Goal: Task Accomplishment & Management: Complete application form

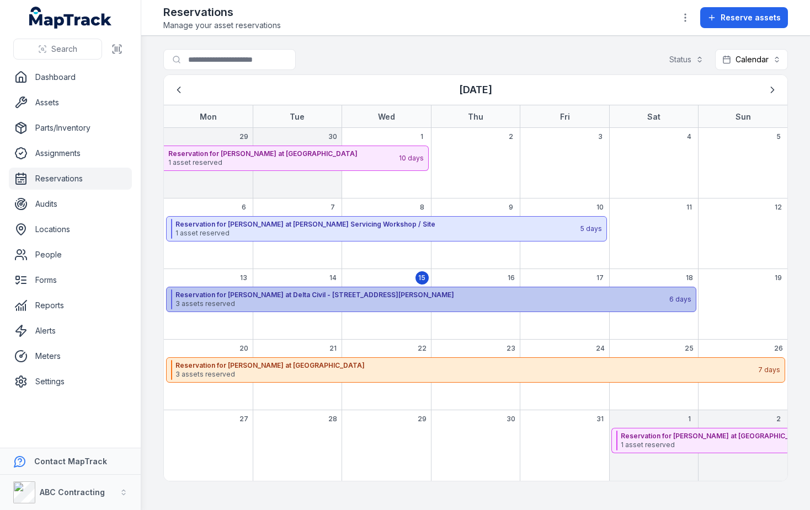
click at [197, 293] on strong "Reservation for [PERSON_NAME] at Delta Civil - [STREET_ADDRESS][PERSON_NAME]" at bounding box center [421, 295] width 493 height 9
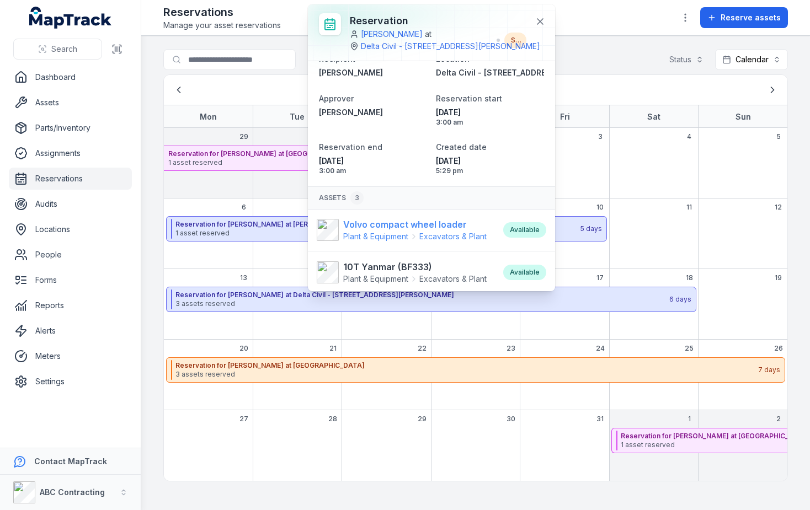
scroll to position [70, 0]
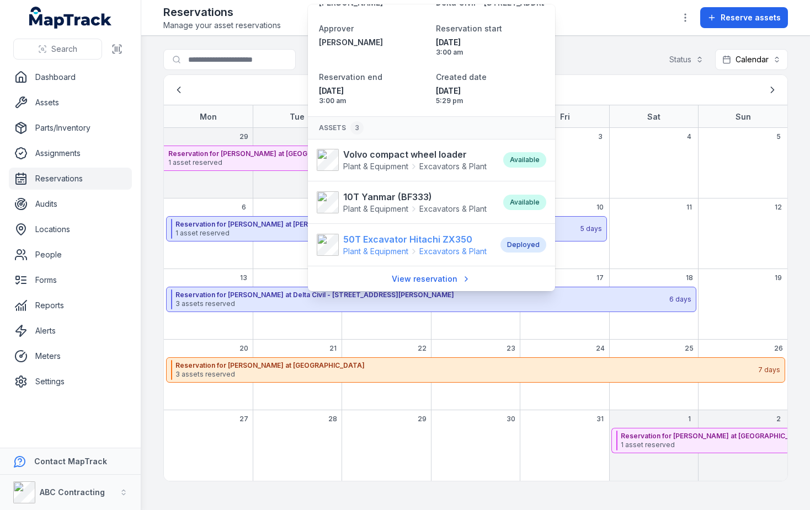
click at [391, 242] on strong "50T Excavator Hitachi ZX350" at bounding box center [414, 239] width 143 height 13
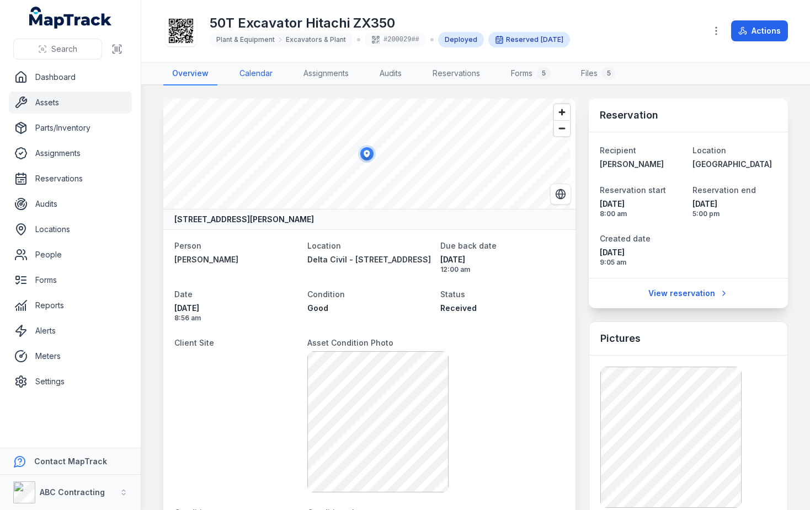
click at [262, 75] on link "Calendar" at bounding box center [256, 73] width 51 height 23
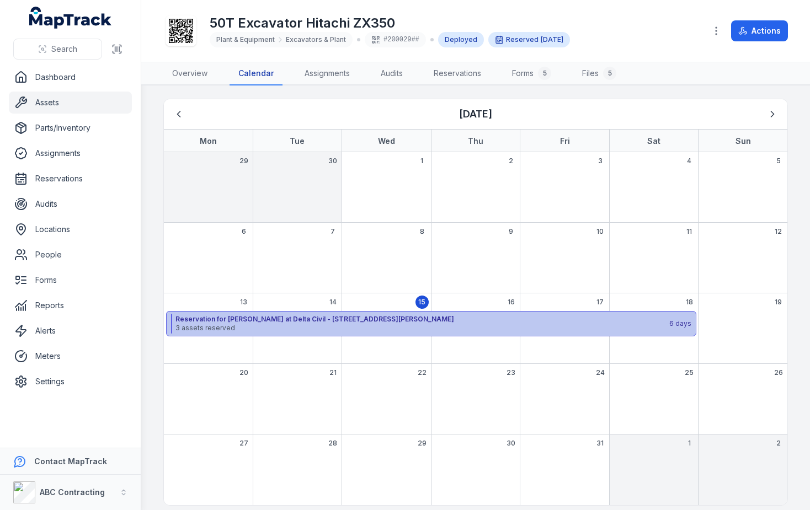
click at [306, 332] on span "3 assets reserved" at bounding box center [421, 328] width 493 height 9
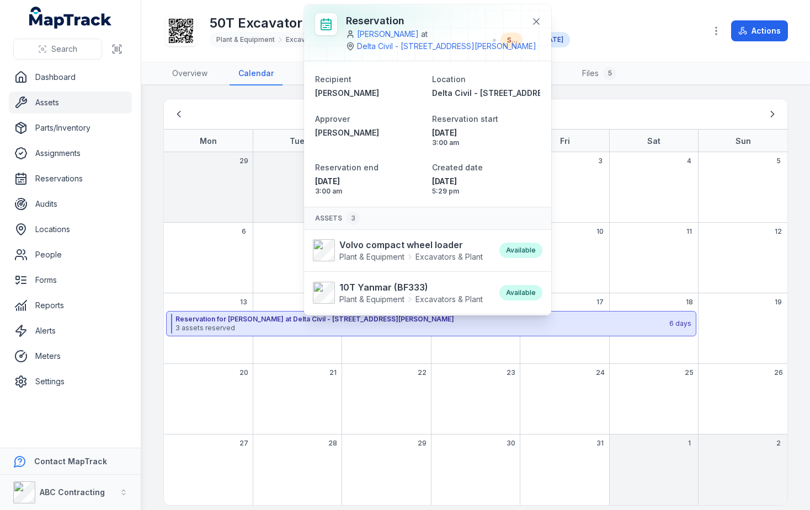
click at [156, 349] on main "[DATE] Mon Tue Wed Thu Fri Sat Sun 29 30 1 2 3 4 5 6 7 8 9 10 11 12 13 14 15 16…" at bounding box center [475, 298] width 669 height 425
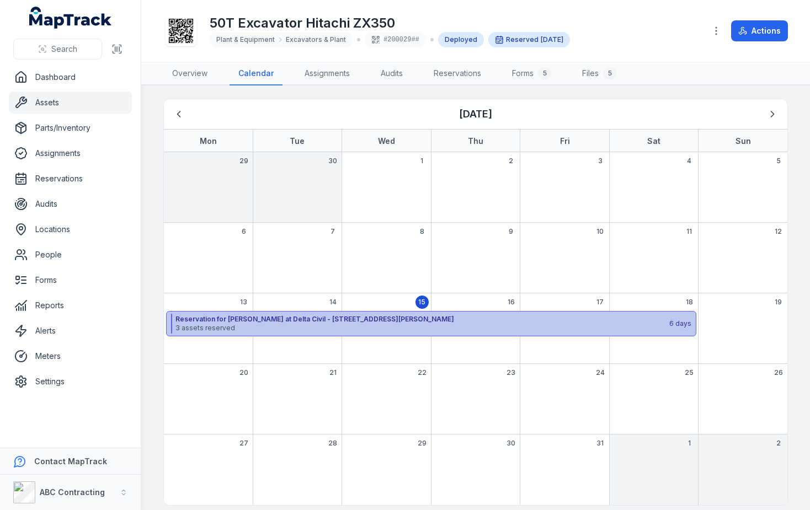
click at [313, 328] on span "3 assets reserved" at bounding box center [421, 328] width 493 height 9
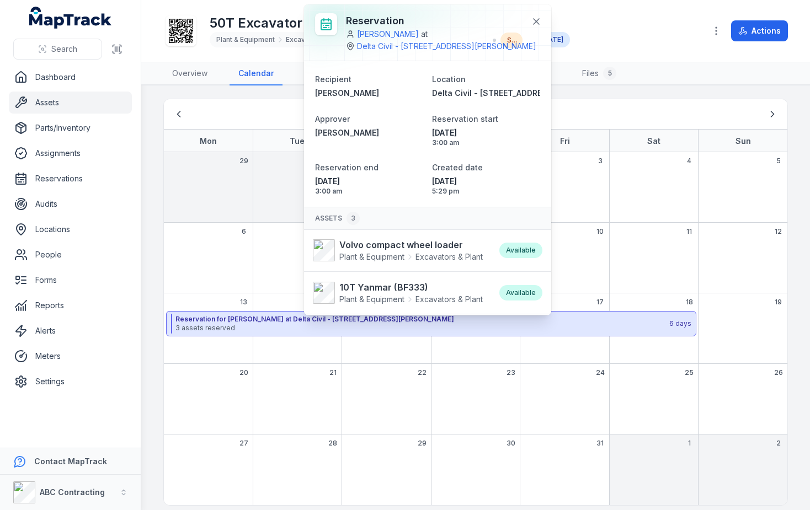
drag, startPoint x: 477, startPoint y: 182, endPoint x: 391, endPoint y: 154, distance: 90.4
click at [391, 154] on dl "Recipient [PERSON_NAME] Location Delta Civil - [STREET_ADDRESS][PERSON_NAME] Ap…" at bounding box center [427, 134] width 225 height 124
click at [252, 52] on div "50T Excavator Hitachi ZX350 Plant & Equipment Excavators & Plant #200029## Depl…" at bounding box center [475, 30] width 625 height 53
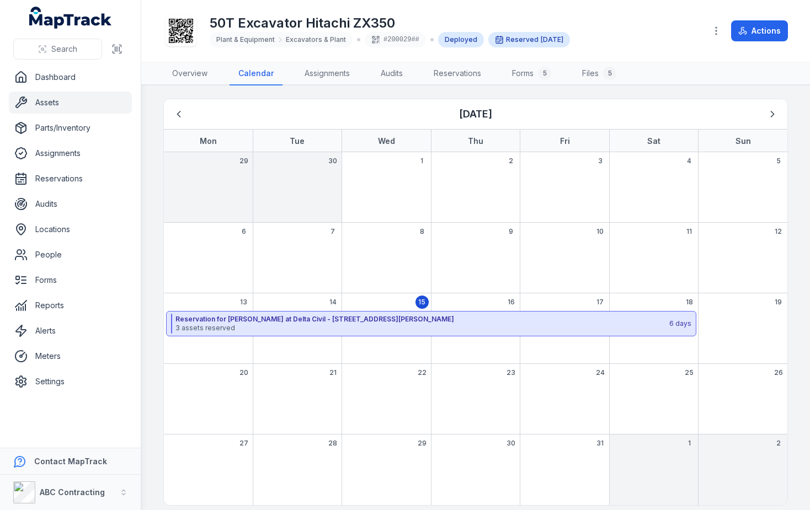
click at [55, 106] on link "Assets" at bounding box center [70, 103] width 123 height 22
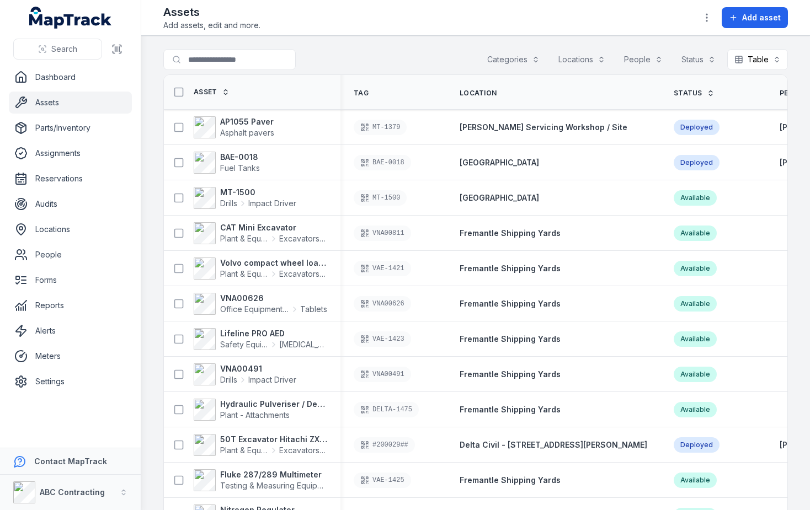
click at [501, 59] on div "Categories" at bounding box center [513, 59] width 67 height 21
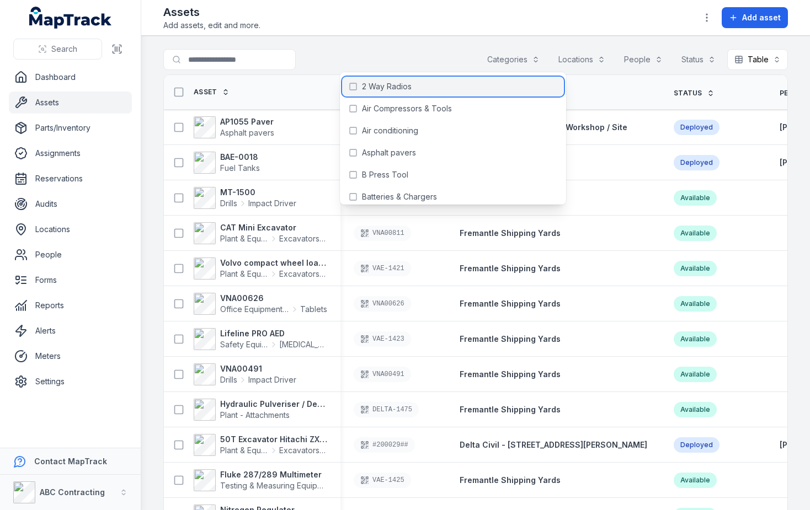
click at [403, 81] on span "2 Way Radios" at bounding box center [387, 86] width 50 height 11
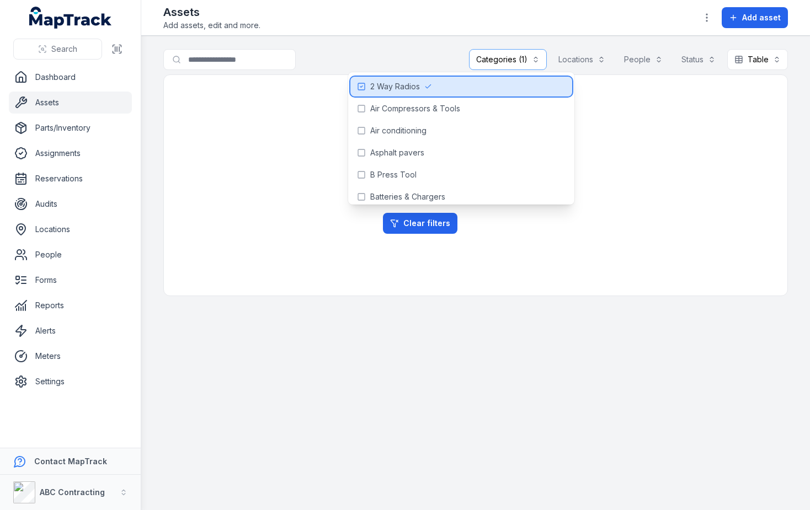
click at [409, 89] on span "2 Way Radios" at bounding box center [395, 86] width 50 height 11
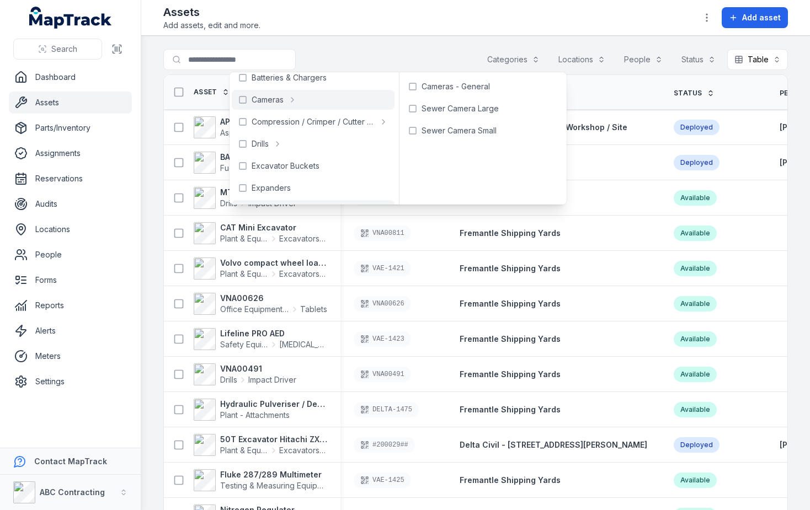
scroll to position [180, 0]
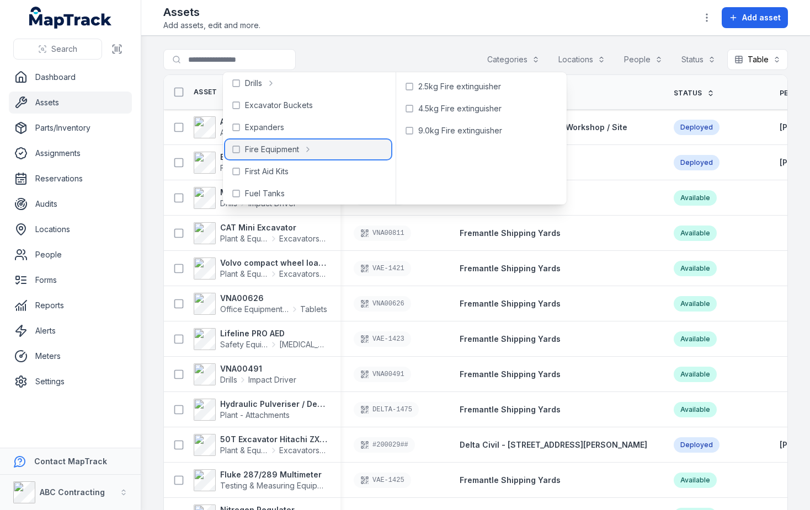
click at [269, 148] on span "Fire Equipment" at bounding box center [272, 149] width 54 height 11
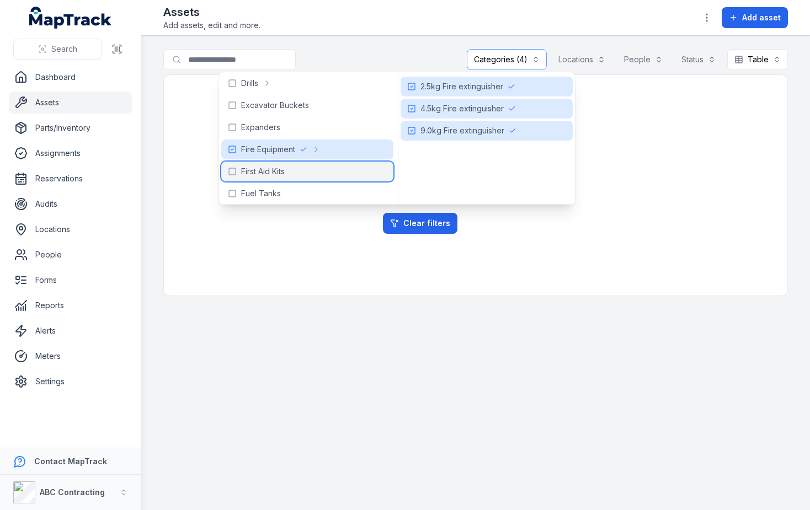
click at [291, 168] on div "First Aid Kits" at bounding box center [307, 172] width 172 height 20
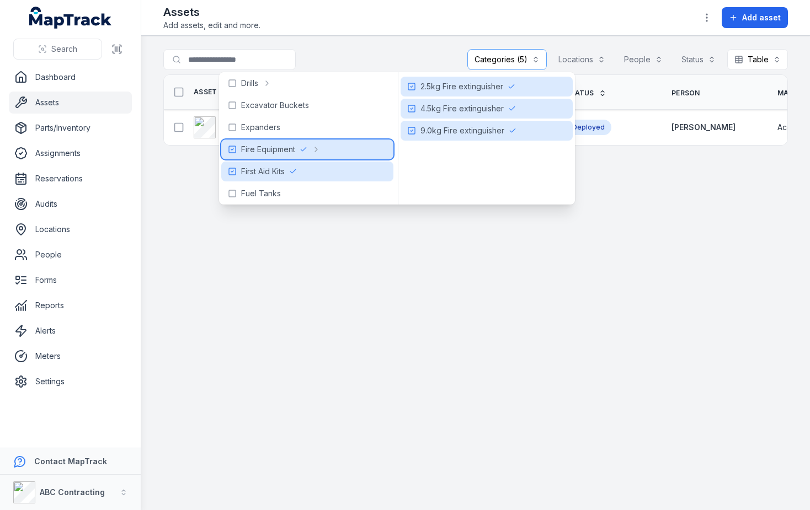
click at [287, 152] on span "Fire Equipment" at bounding box center [268, 149] width 54 height 11
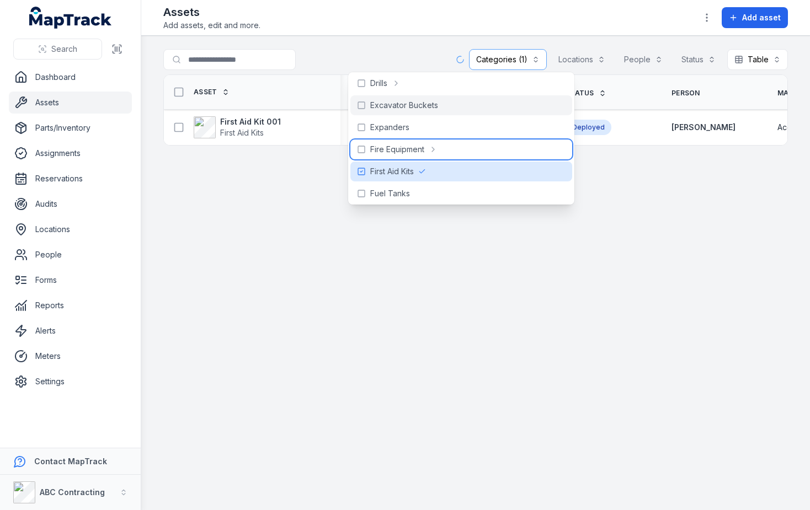
scroll to position [307, 0]
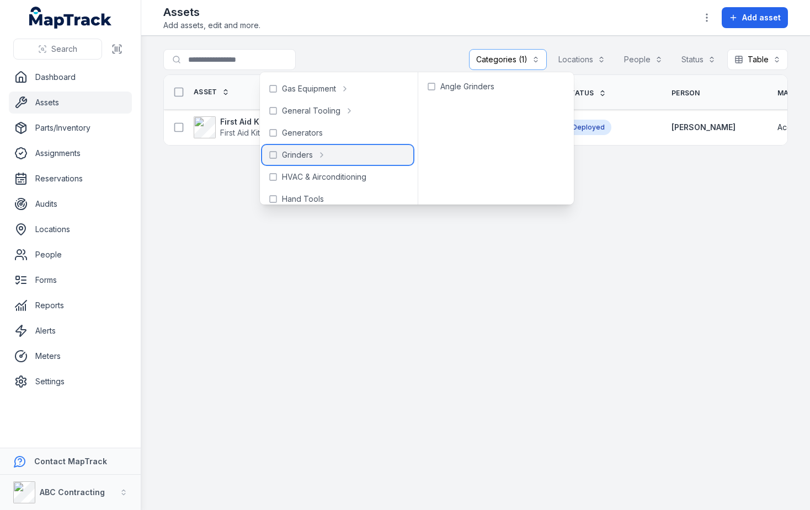
click at [318, 155] on icon at bounding box center [321, 155] width 9 height 9
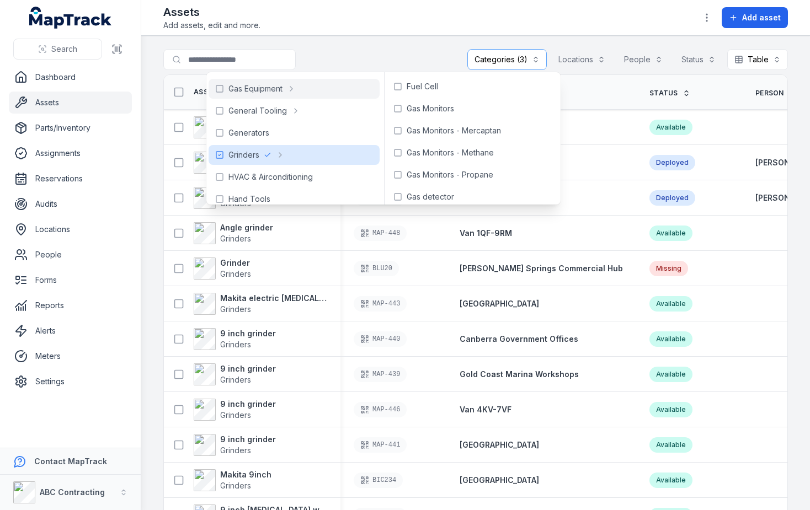
click at [365, 48] on main "**********" at bounding box center [475, 273] width 669 height 474
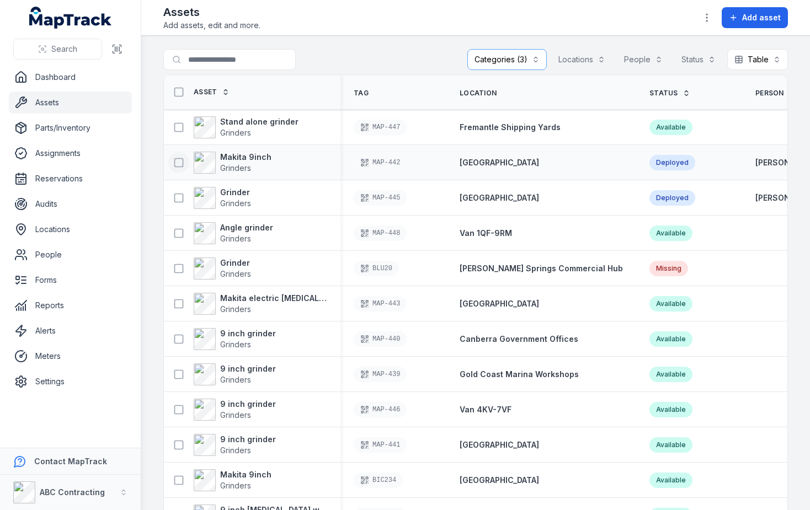
drag, startPoint x: 180, startPoint y: 127, endPoint x: 176, endPoint y: 163, distance: 36.1
click at [180, 127] on icon at bounding box center [178, 127] width 11 height 11
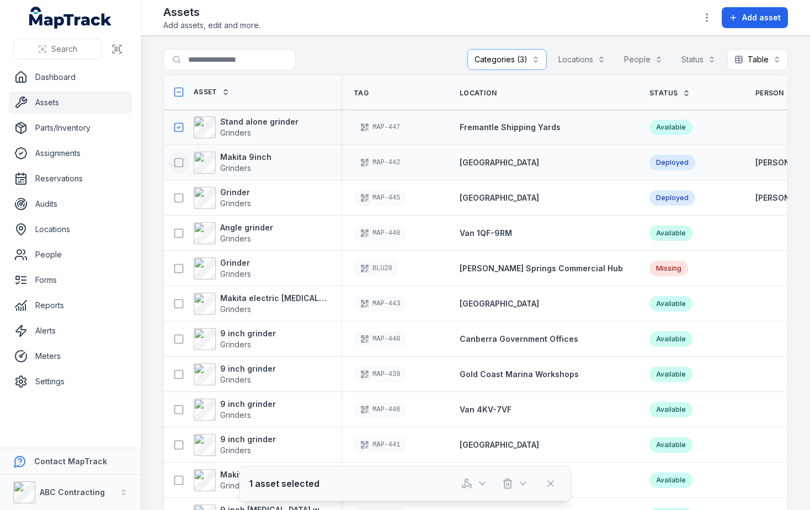
click at [177, 170] on button at bounding box center [178, 162] width 21 height 21
click at [177, 196] on icon at bounding box center [178, 198] width 11 height 11
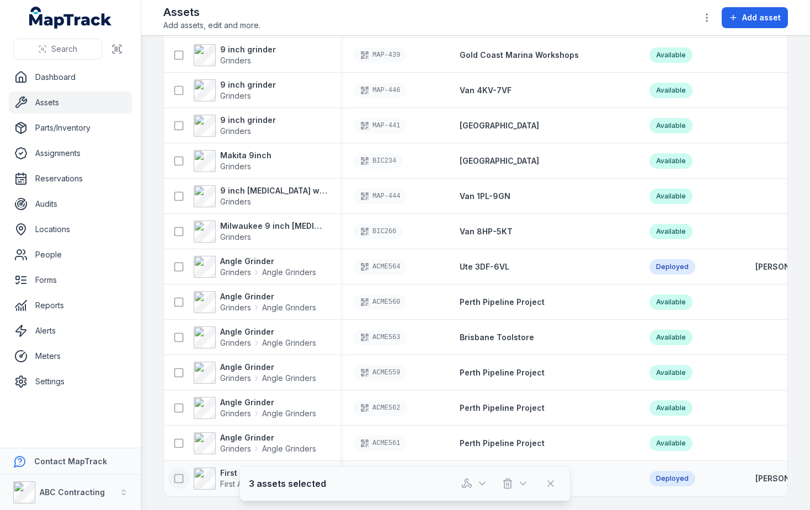
click at [181, 477] on icon at bounding box center [178, 478] width 11 height 11
click at [478, 487] on icon "button" at bounding box center [482, 483] width 11 height 11
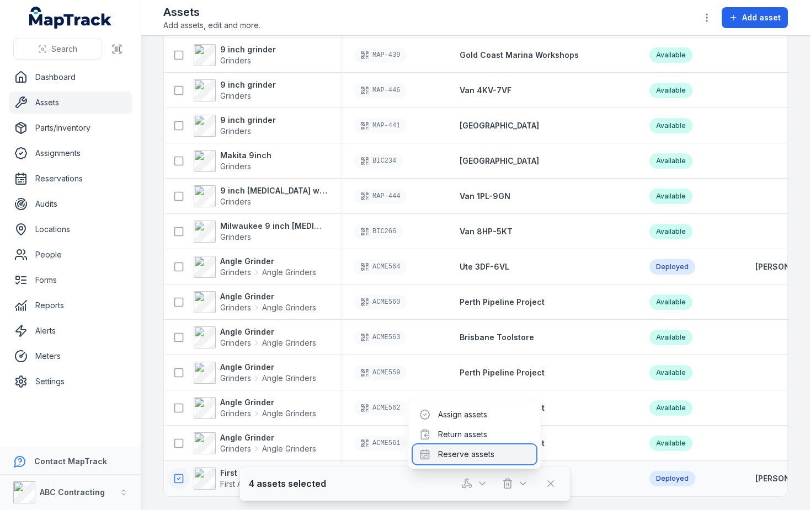
click at [461, 453] on div "Reserve assets" at bounding box center [475, 455] width 124 height 20
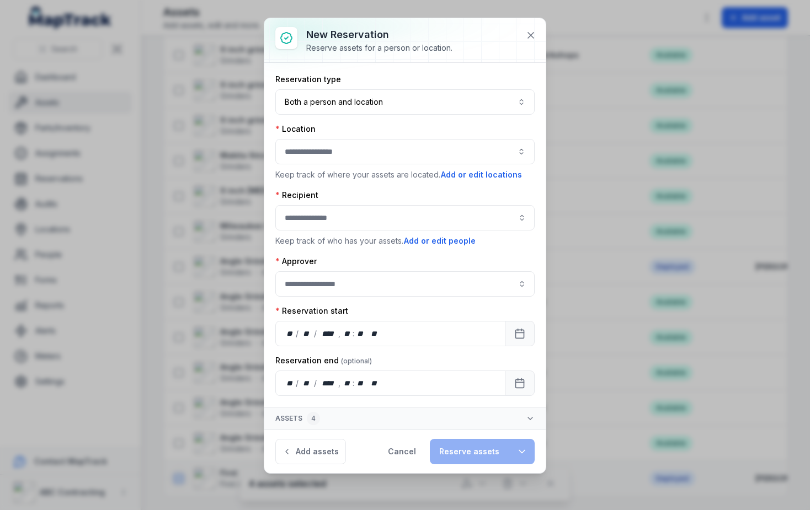
click at [328, 153] on div at bounding box center [404, 151] width 259 height 25
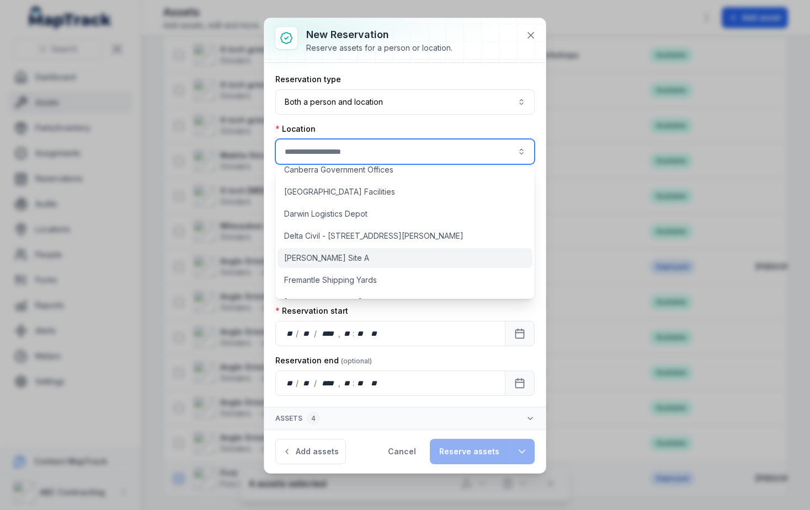
scroll to position [391, 0]
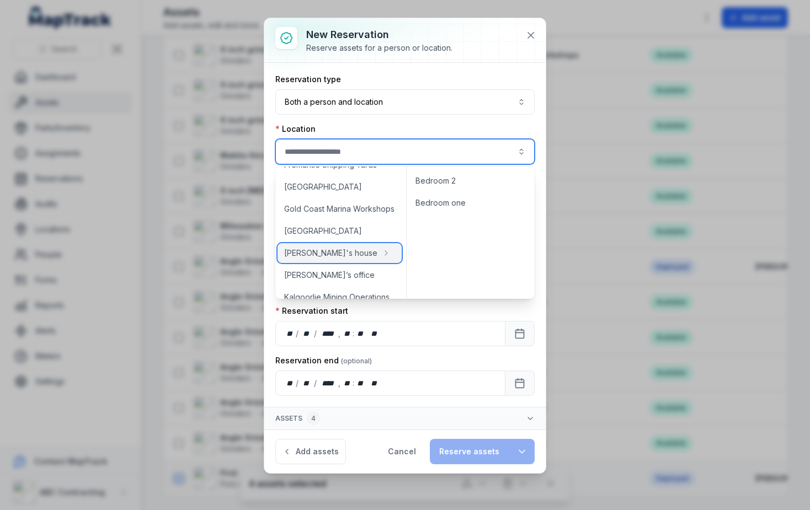
click at [330, 254] on span "[PERSON_NAME]'s house" at bounding box center [330, 253] width 93 height 11
type input "**********"
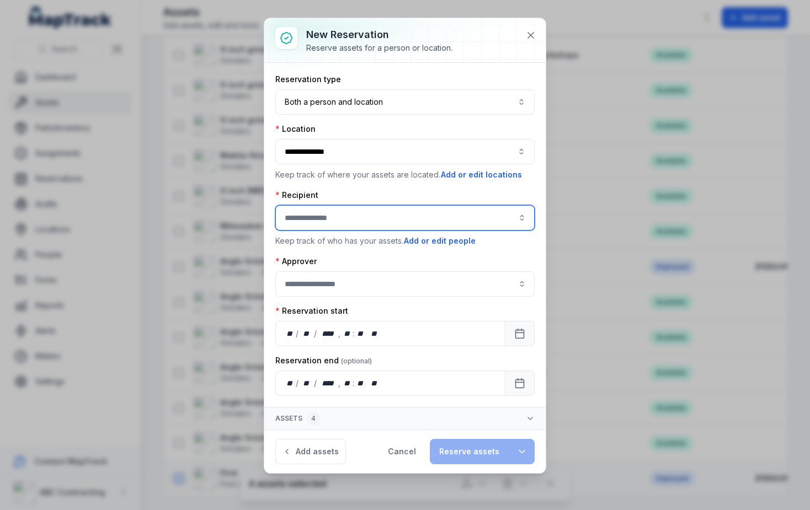
click at [391, 212] on input ":rcd:-form-item-label" at bounding box center [404, 217] width 259 height 25
type input "**********"
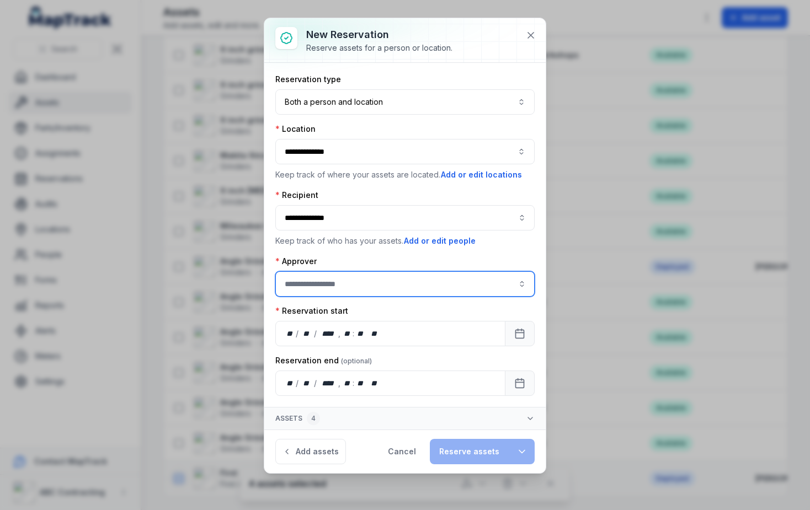
click at [356, 276] on input ":rch:-form-item-label" at bounding box center [404, 283] width 259 height 25
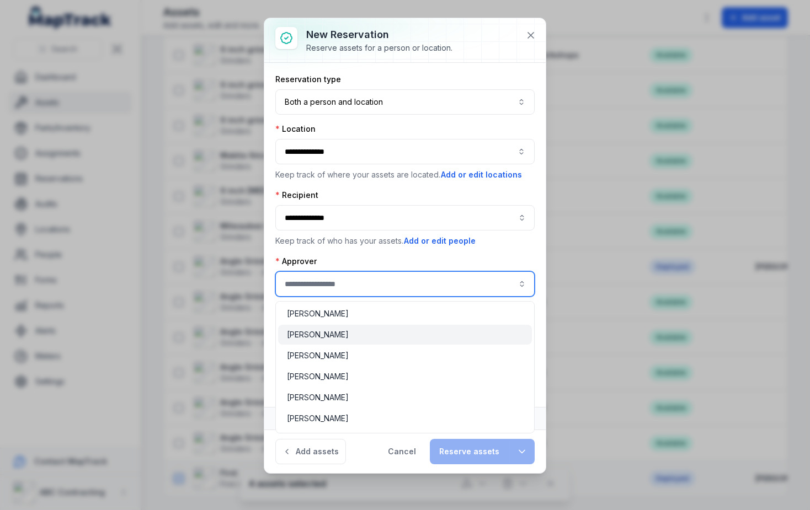
type input "**********"
click at [344, 343] on div "[PERSON_NAME]" at bounding box center [405, 335] width 254 height 20
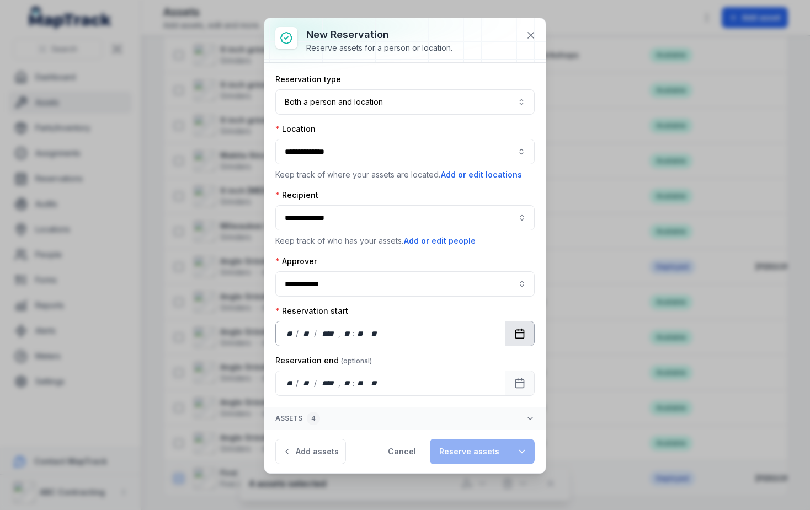
click at [522, 335] on icon "Calendar" at bounding box center [519, 333] width 11 height 11
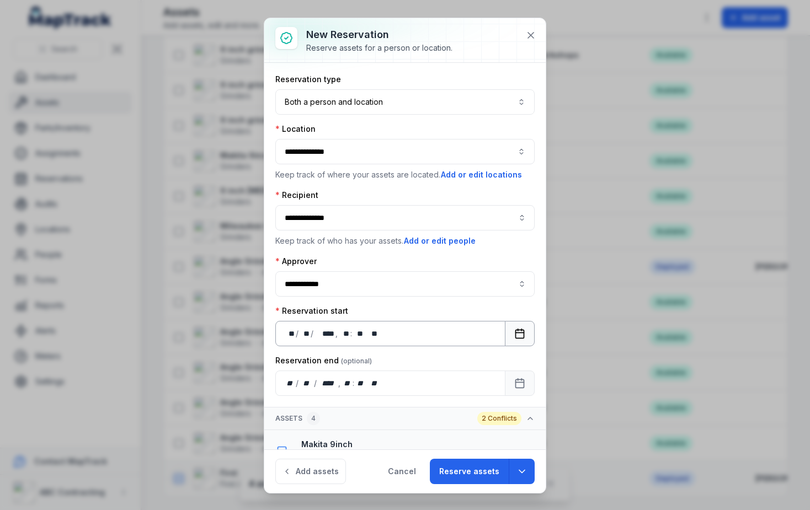
click at [519, 335] on button "Calendar" at bounding box center [520, 333] width 30 height 25
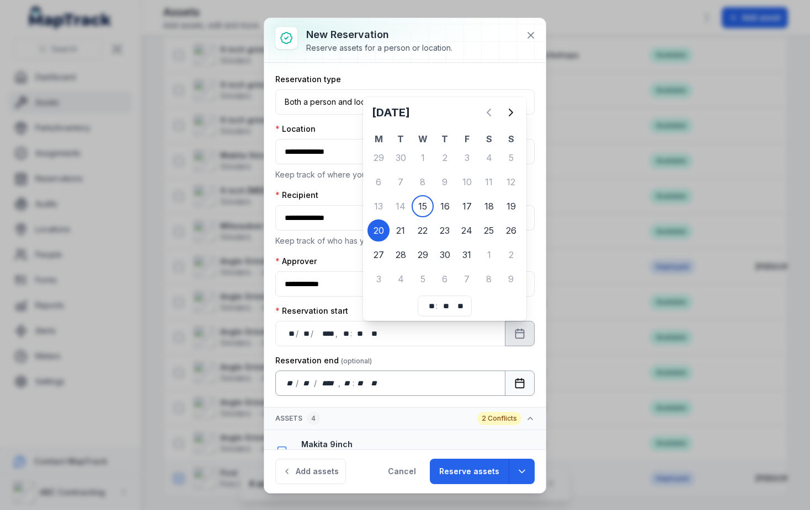
click at [511, 393] on button "Calendar" at bounding box center [520, 383] width 30 height 25
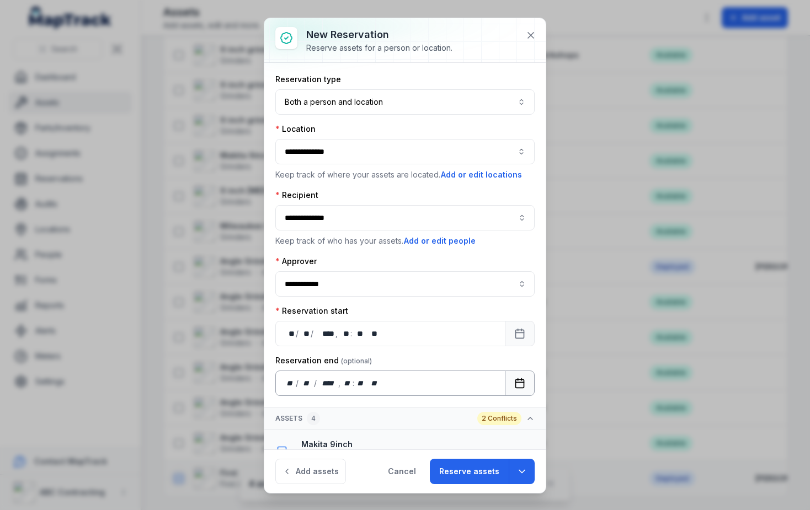
drag, startPoint x: 509, startPoint y: 370, endPoint x: 509, endPoint y: 376, distance: 6.1
click at [509, 371] on div "Reservation end ** / ** / **** , ** : **   **" at bounding box center [404, 375] width 259 height 41
click at [514, 378] on icon "Calendar" at bounding box center [519, 383] width 11 height 11
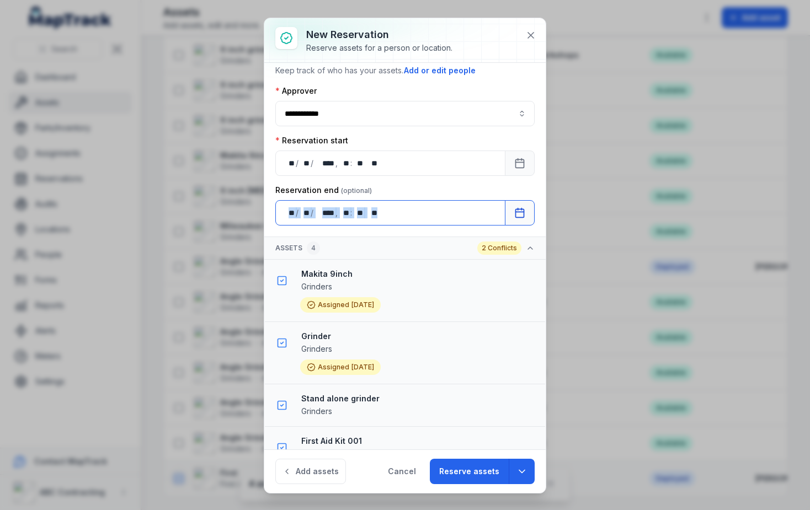
scroll to position [190, 0]
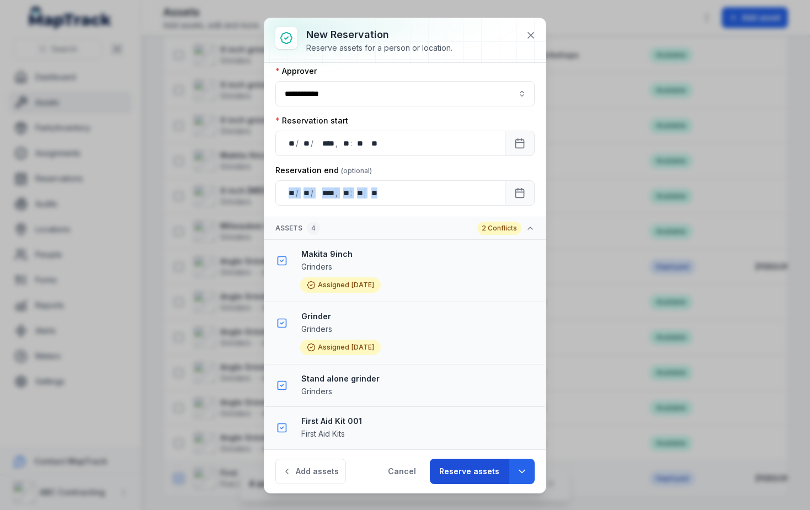
click at [485, 467] on button "Reserve assets" at bounding box center [469, 471] width 79 height 25
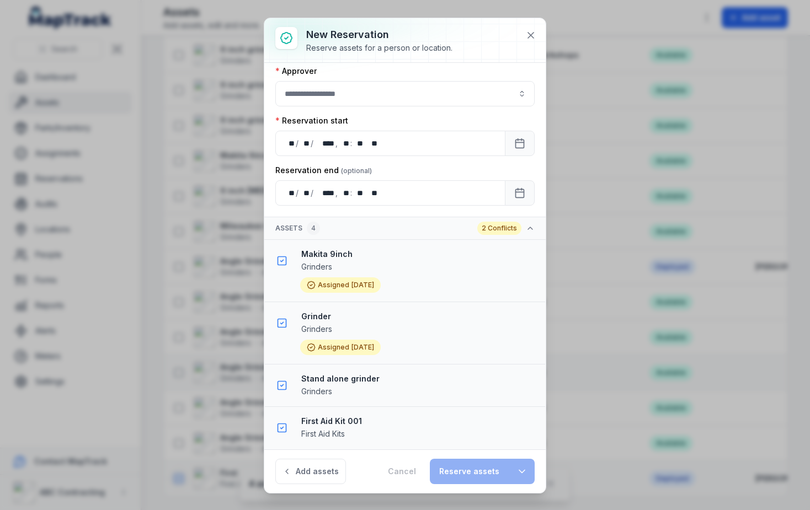
scroll to position [0, 0]
